Goal: Check status: Check status

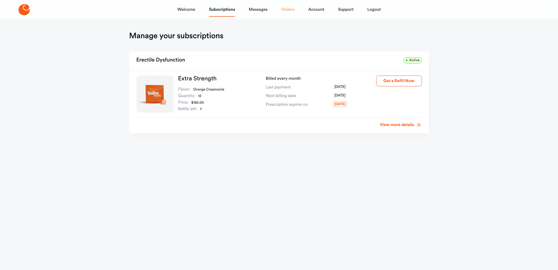
click at [288, 10] on link "Orders" at bounding box center [287, 9] width 13 height 14
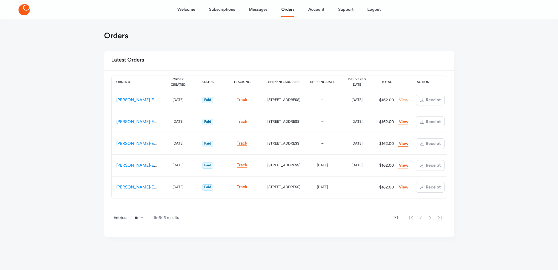
click at [405, 101] on link "View Order" at bounding box center [403, 100] width 11 height 6
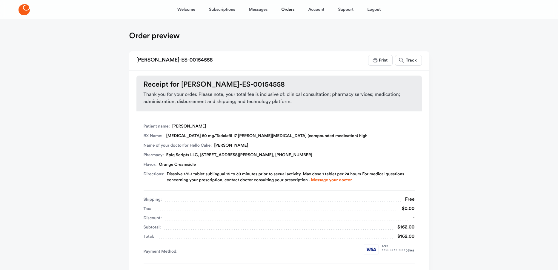
click at [380, 59] on span "Print" at bounding box center [382, 60] width 9 height 4
click at [287, 10] on link "Orders" at bounding box center [287, 9] width 13 height 14
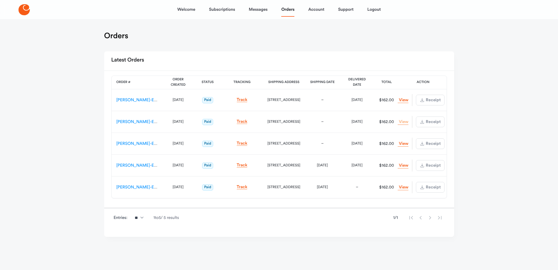
click at [402, 123] on link "View Order" at bounding box center [403, 122] width 11 height 6
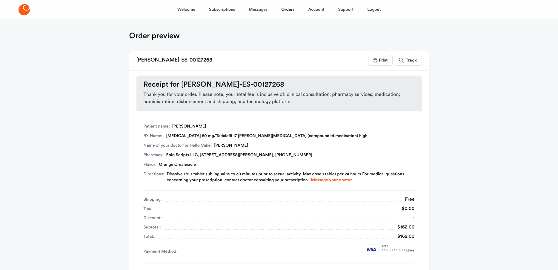
click at [384, 62] on span "Print" at bounding box center [382, 60] width 9 height 4
